Goal: Find specific page/section: Find specific page/section

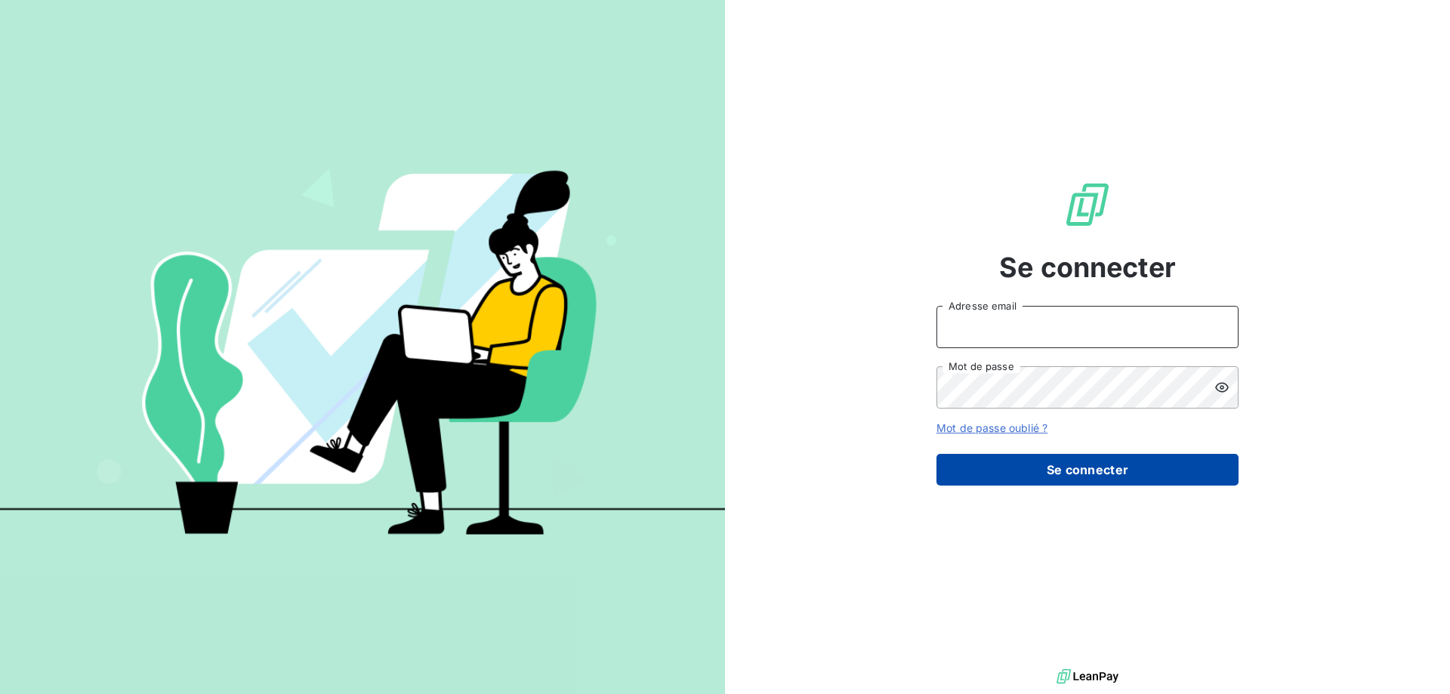
type input "[PERSON_NAME][EMAIL_ADDRESS][PERSON_NAME][DOMAIN_NAME]"
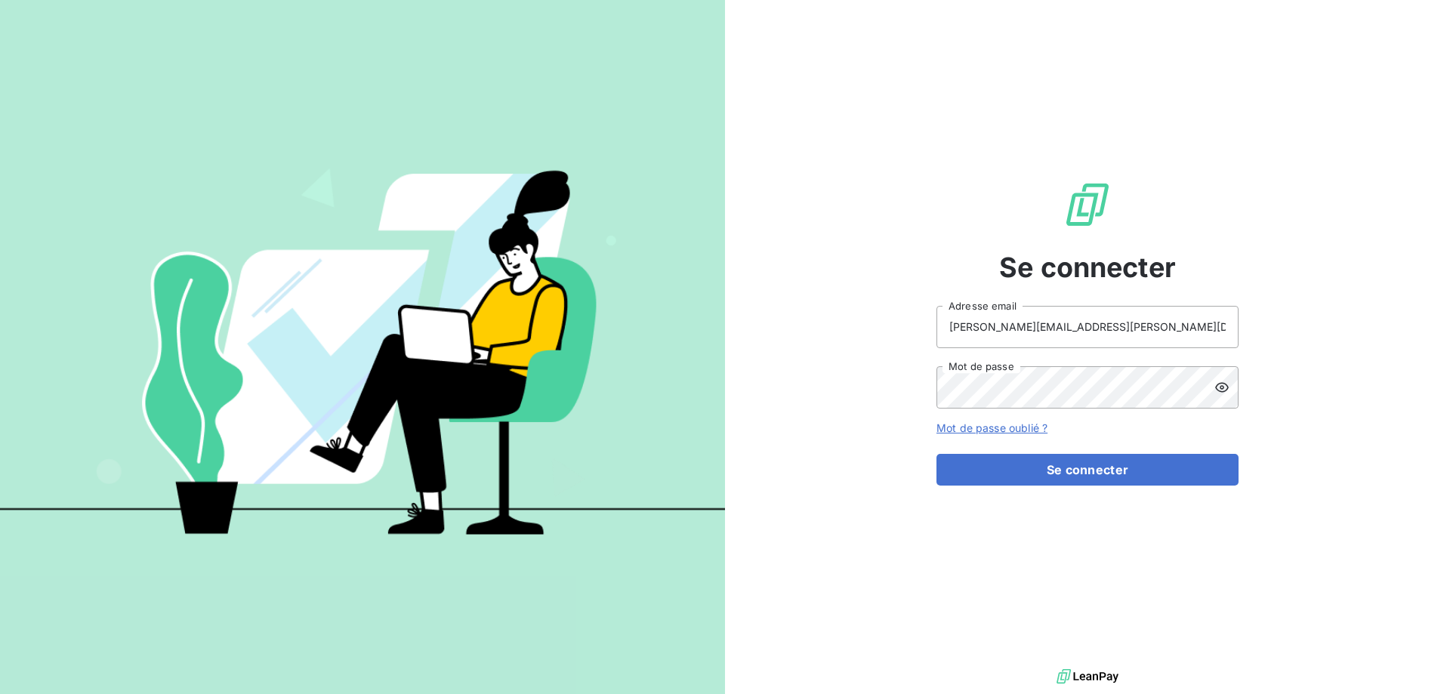
drag, startPoint x: 1081, startPoint y: 473, endPoint x: 841, endPoint y: 442, distance: 242.2
click at [1080, 472] on button "Se connecter" at bounding box center [1088, 470] width 302 height 32
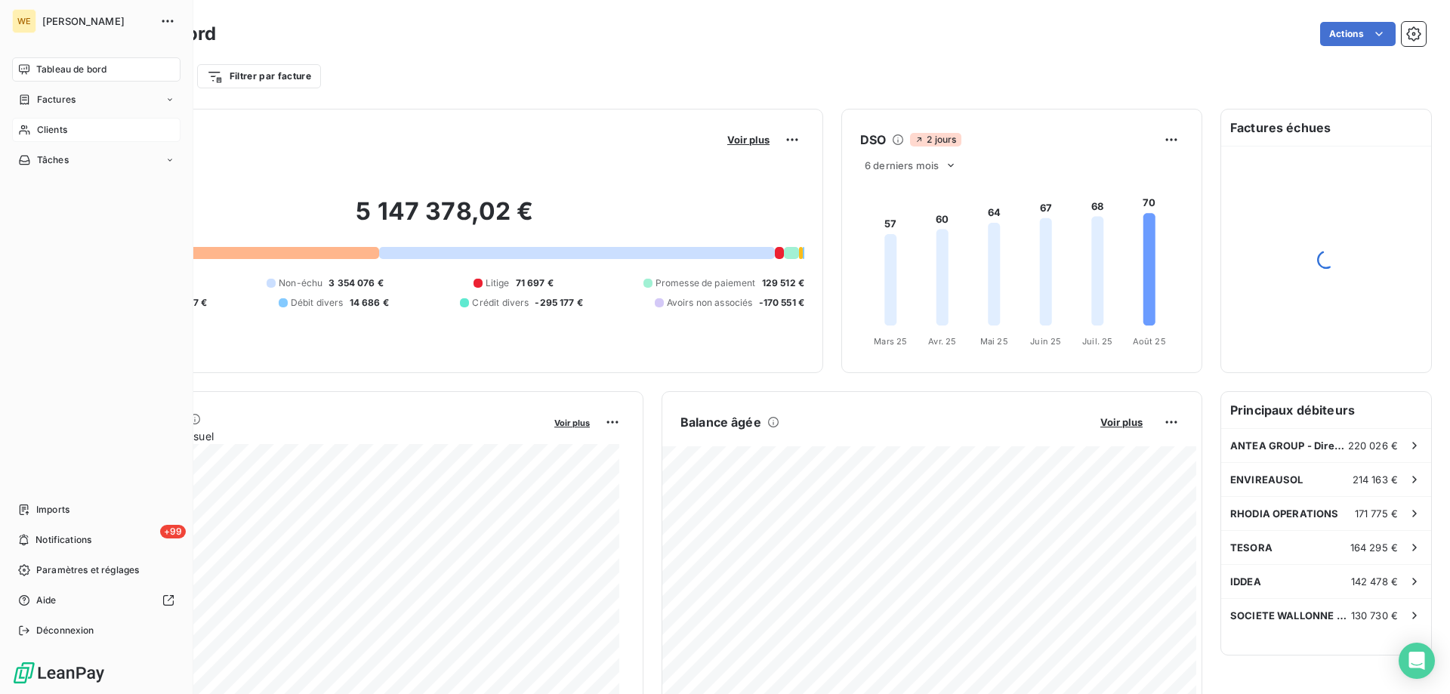
click at [40, 129] on span "Clients" at bounding box center [52, 130] width 30 height 14
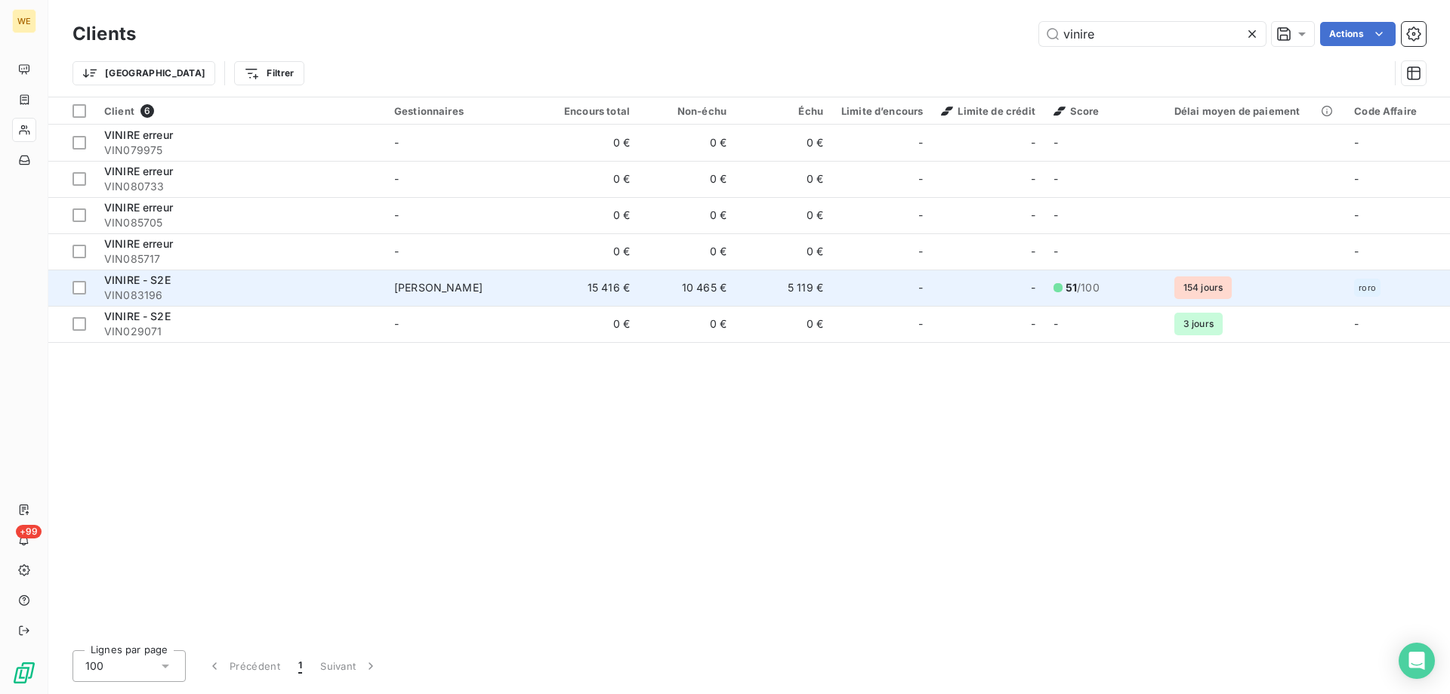
type input "vinire"
click at [805, 287] on td "5 119 €" at bounding box center [784, 288] width 97 height 36
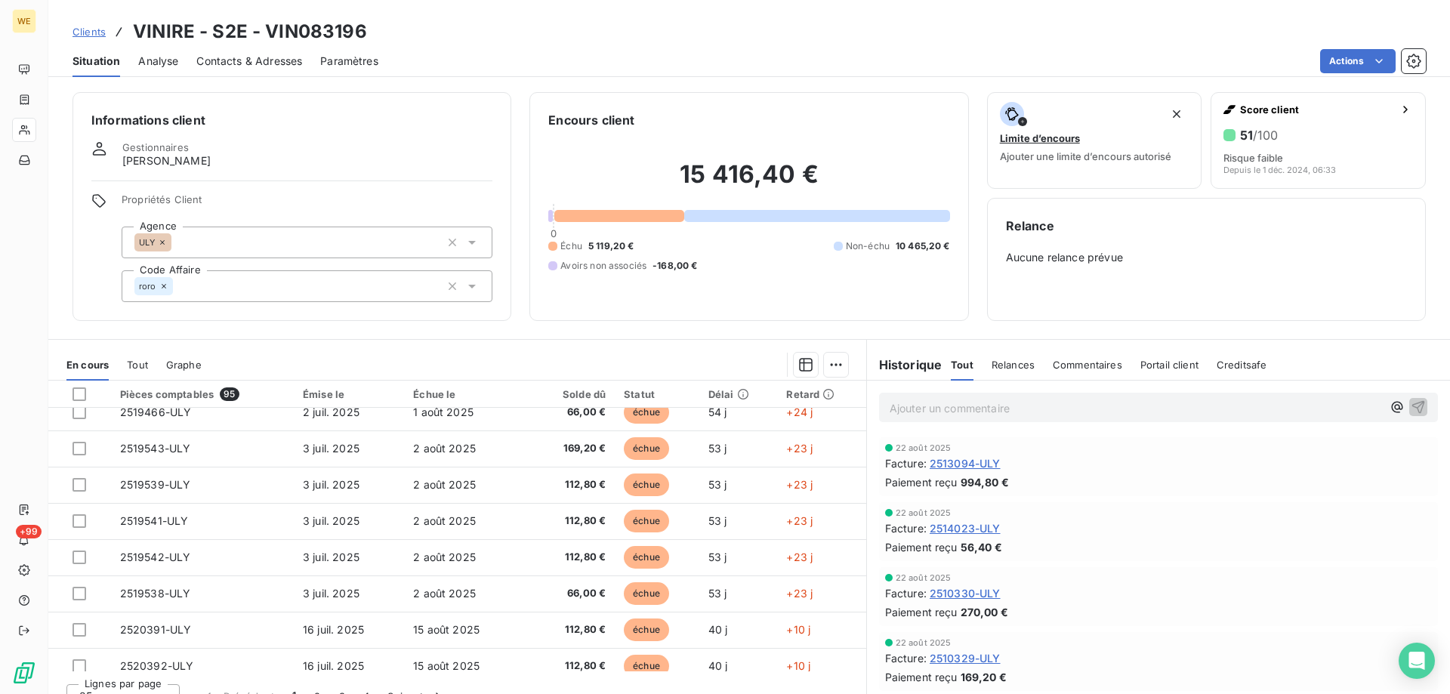
scroll to position [115, 0]
